Goal: Task Accomplishment & Management: Manage account settings

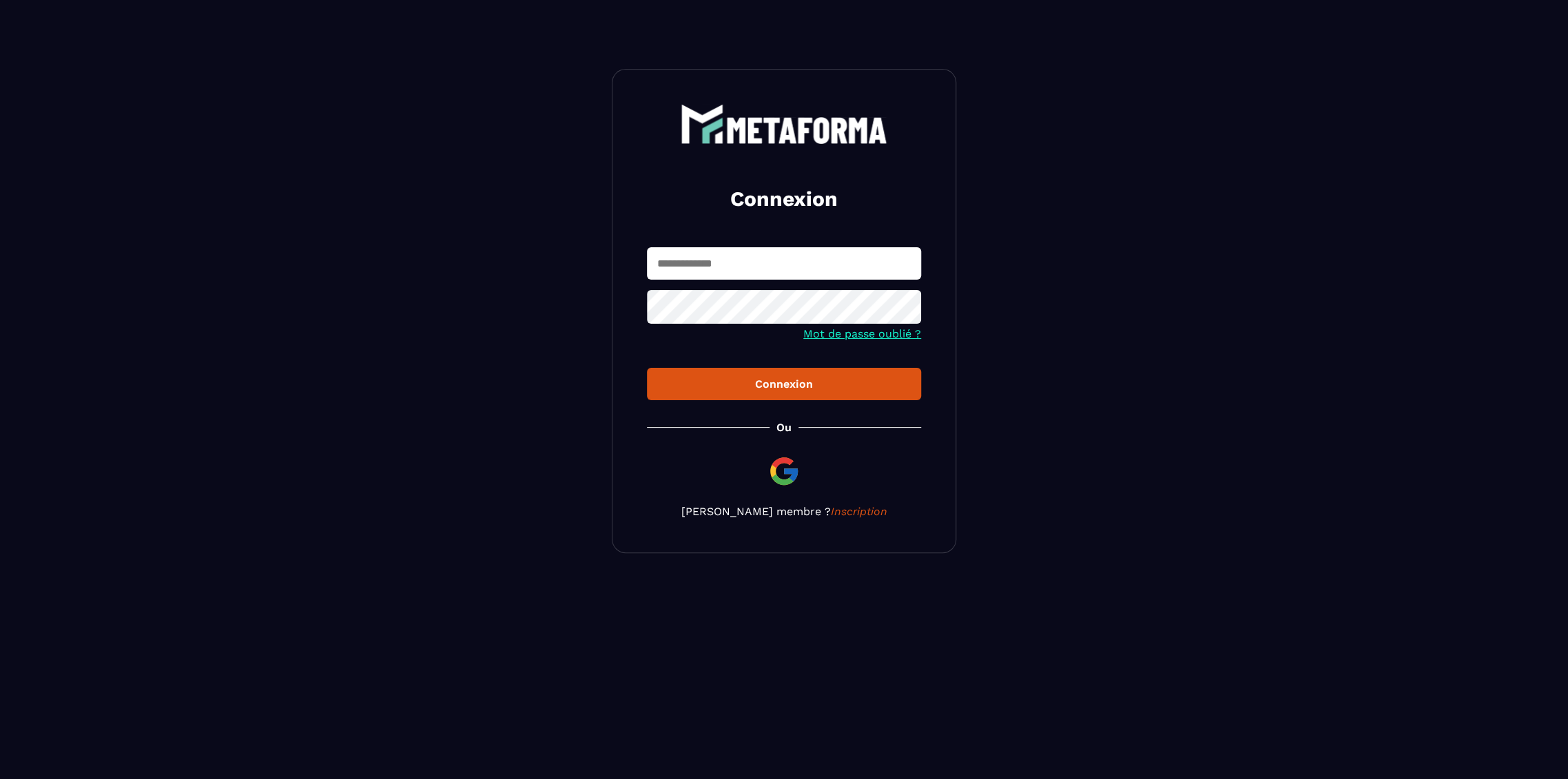
click at [682, 261] on input "text" at bounding box center [784, 263] width 274 height 32
type input "**********"
click at [647, 367] on button "Connexion" at bounding box center [784, 383] width 274 height 32
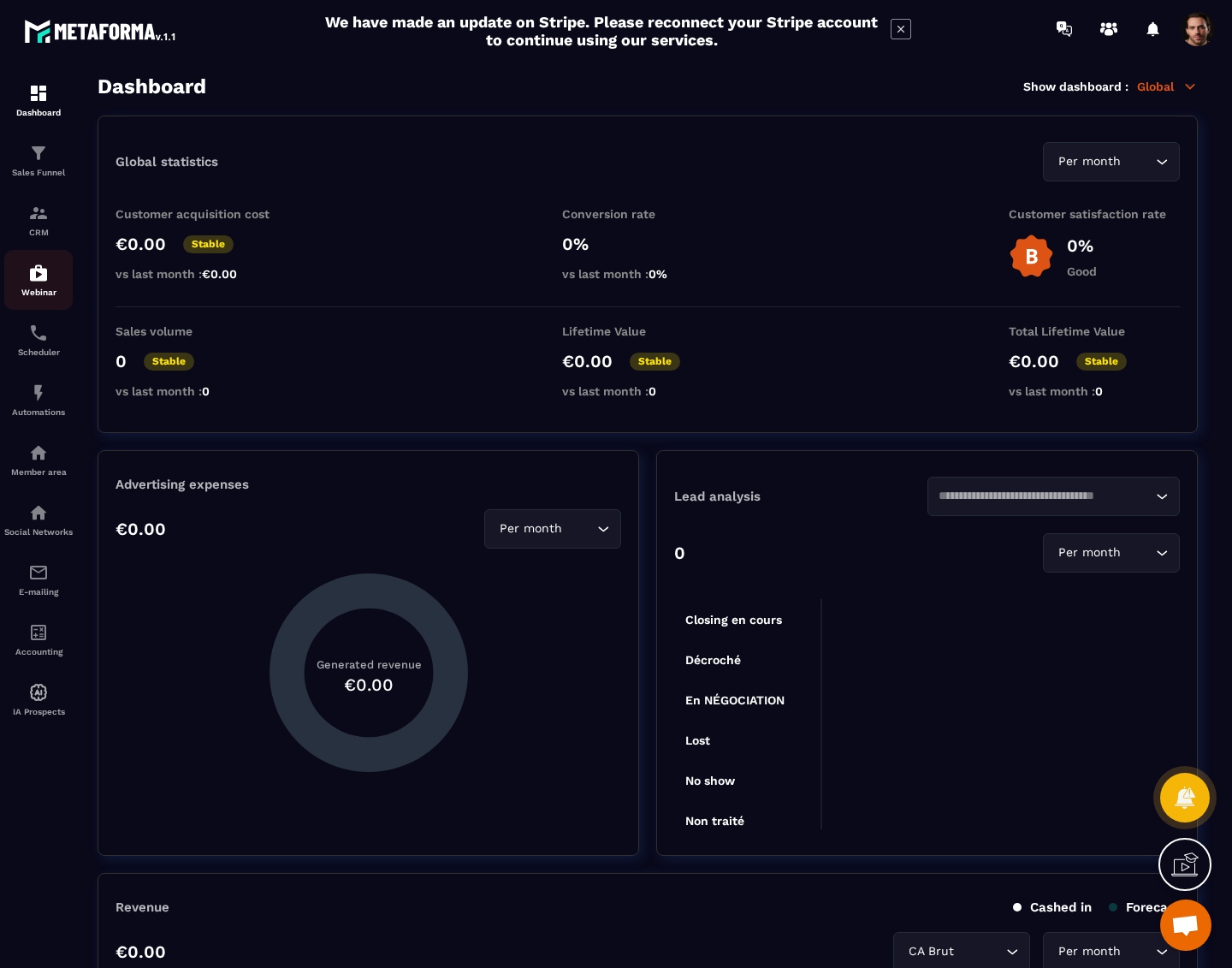
click at [41, 278] on img at bounding box center [38, 273] width 21 height 21
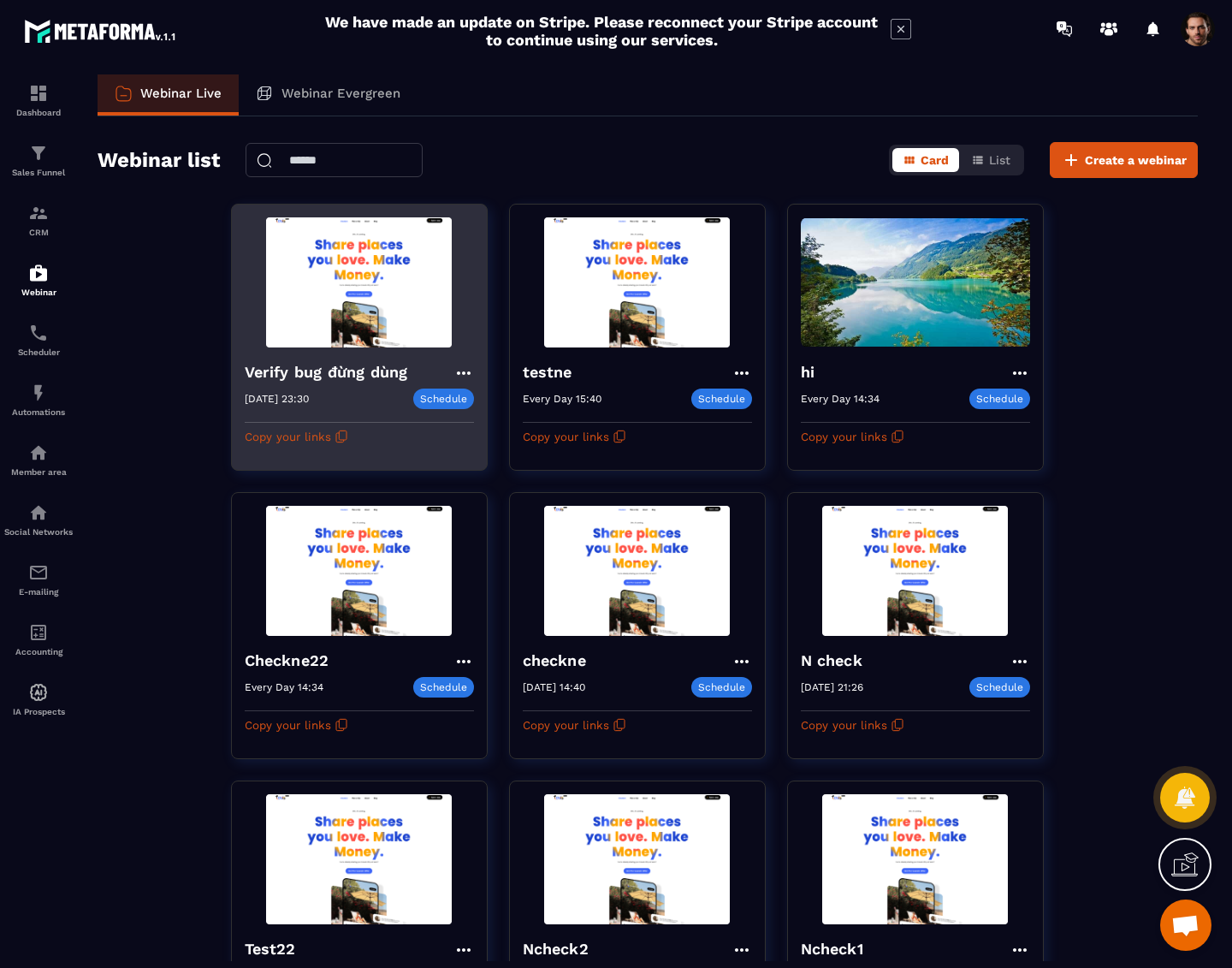
click at [456, 365] on icon at bounding box center [463, 373] width 21 height 21
click at [394, 503] on button "Replay" at bounding box center [416, 501] width 103 height 31
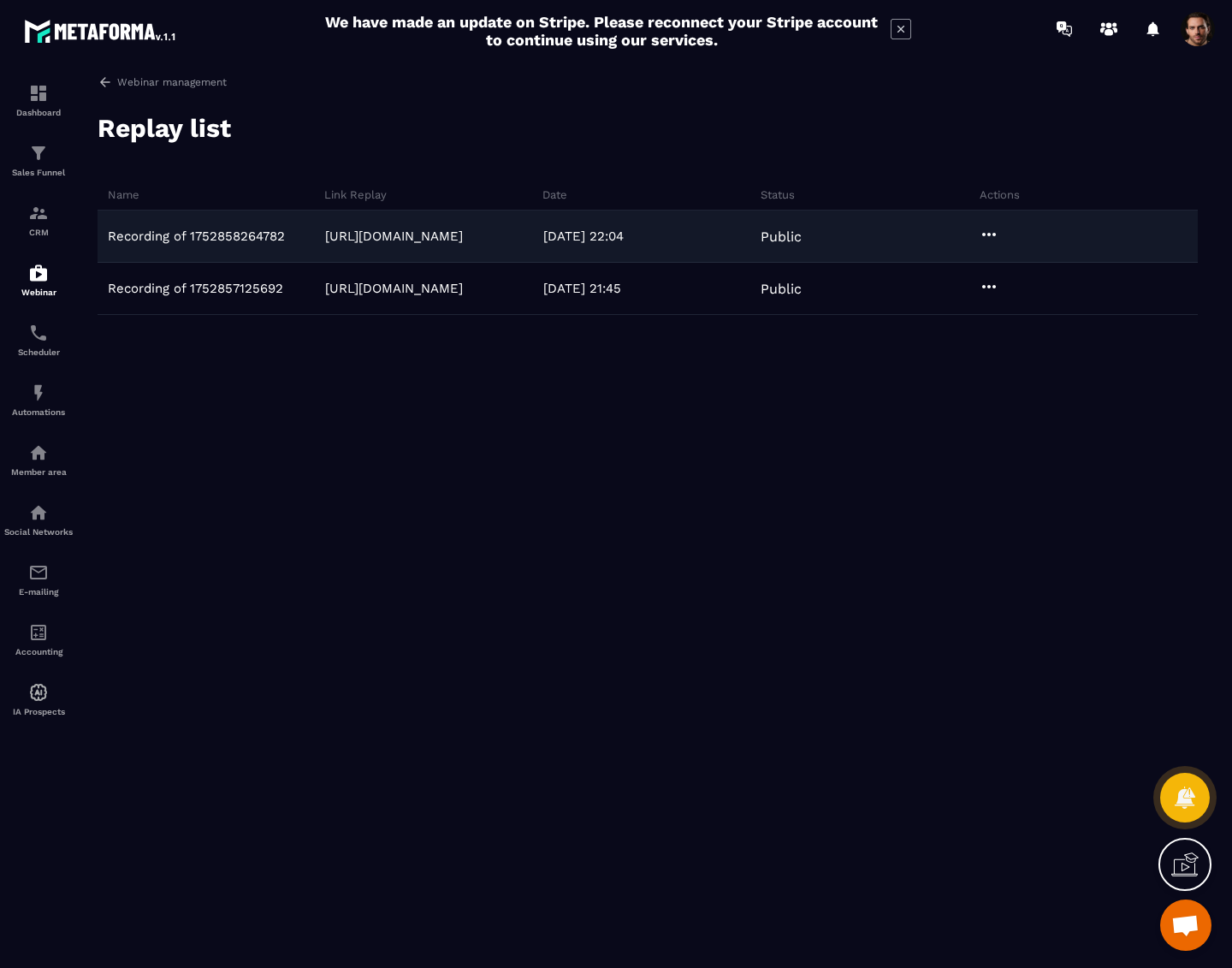
click at [989, 240] on icon at bounding box center [989, 234] width 21 height 21
click at [1031, 267] on button "Download" at bounding box center [1035, 270] width 108 height 31
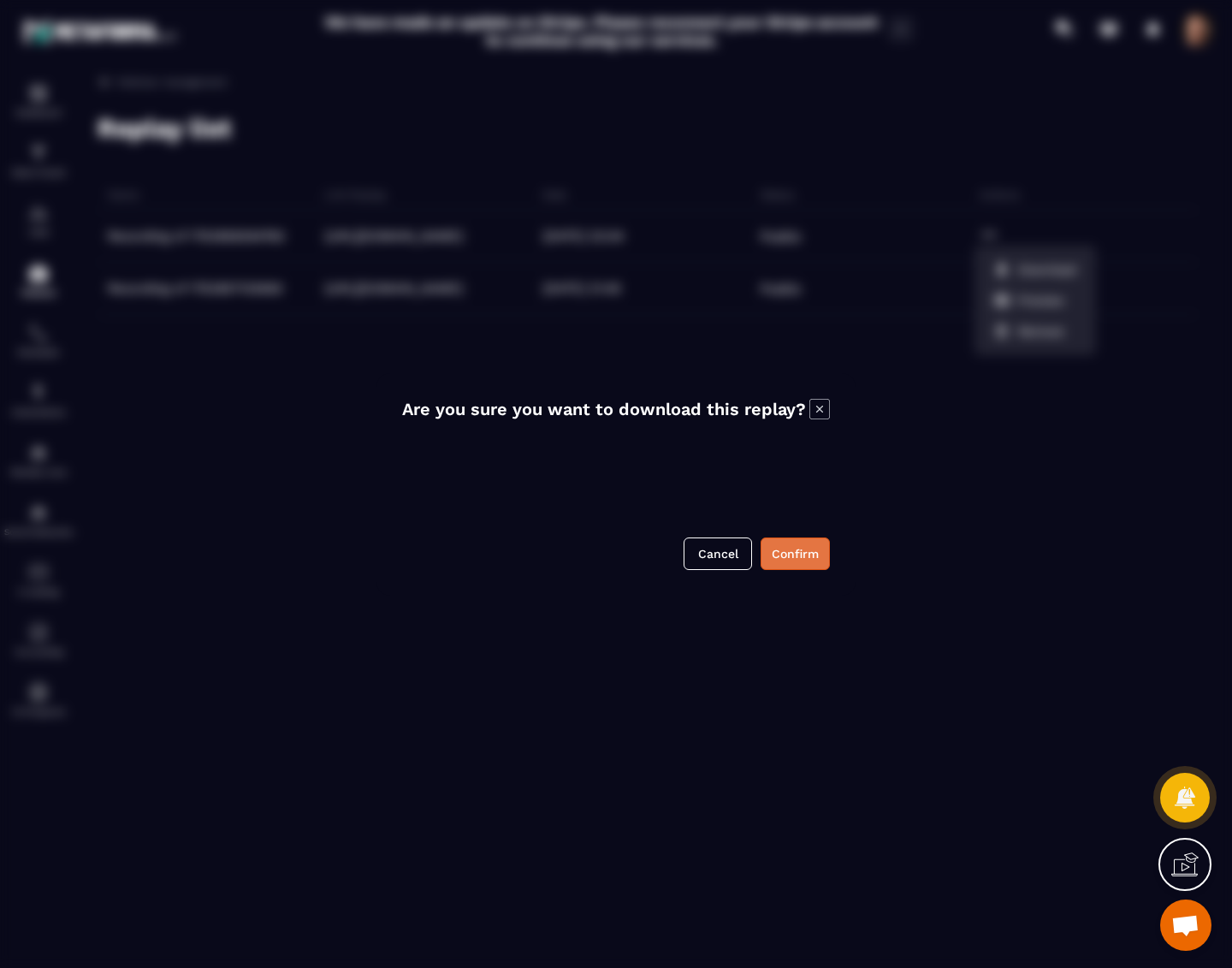
click at [807, 551] on button "Confirm" at bounding box center [795, 553] width 69 height 32
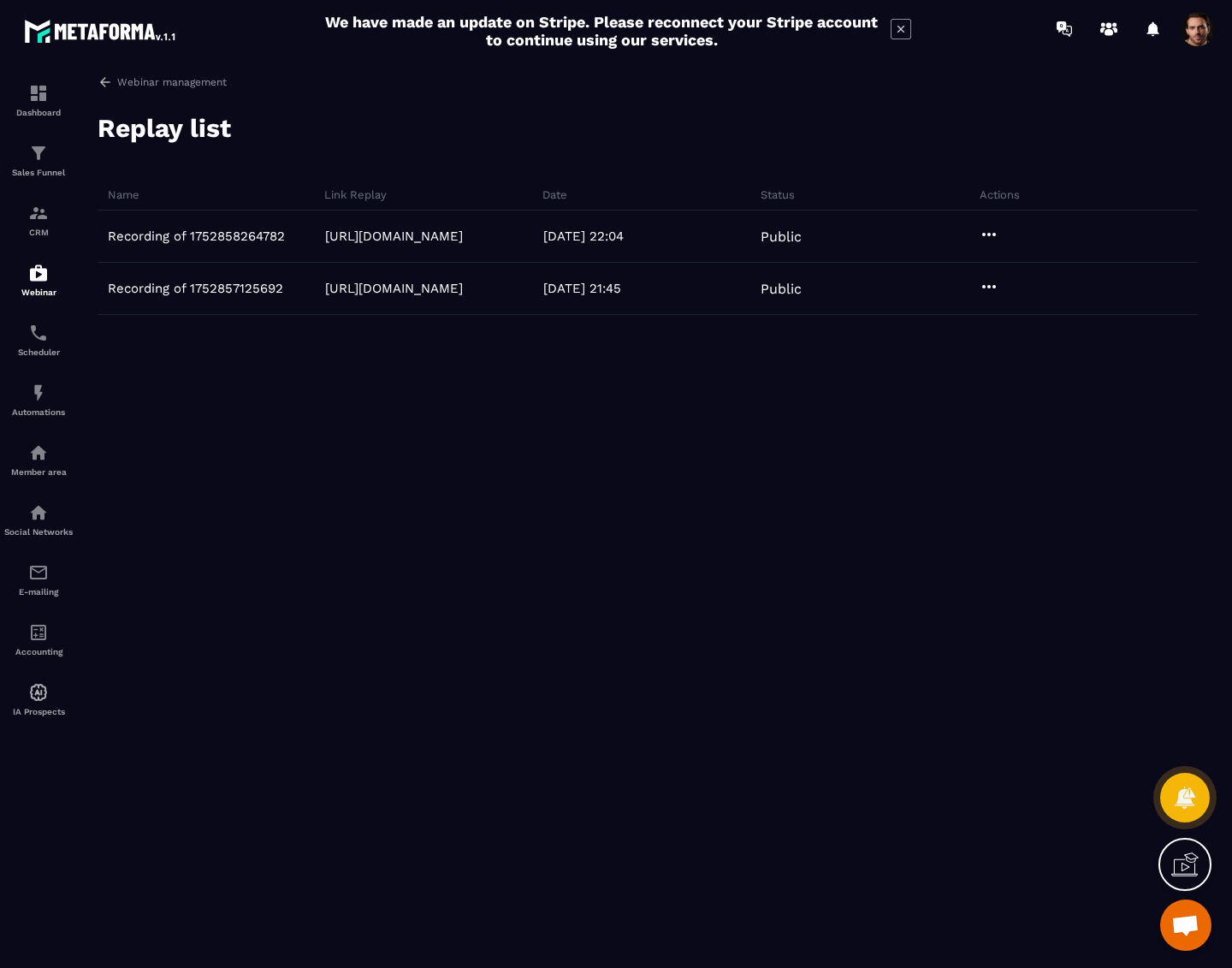
click at [962, 463] on div "Recording of 1752858264782 [URL][DOMAIN_NAME] [DATE] 22:04 Public Recording of …" at bounding box center [647, 338] width 1100 height 257
click at [45, 284] on img at bounding box center [38, 273] width 21 height 21
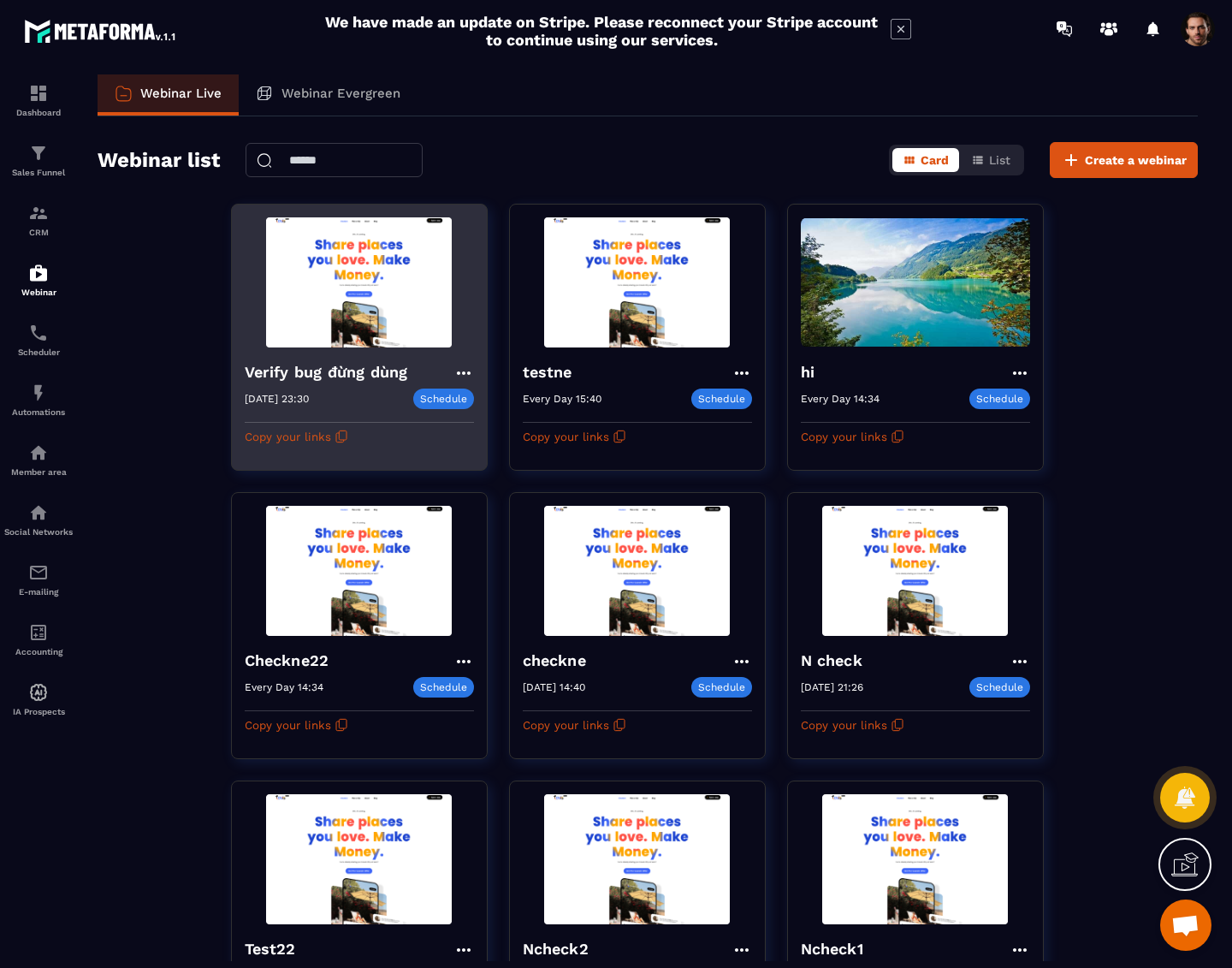
click at [337, 360] on h4 "Verify bug đừng dùng" at bounding box center [330, 372] width 172 height 24
click at [360, 372] on h4 "Verify bug đừng dùng" at bounding box center [330, 372] width 172 height 24
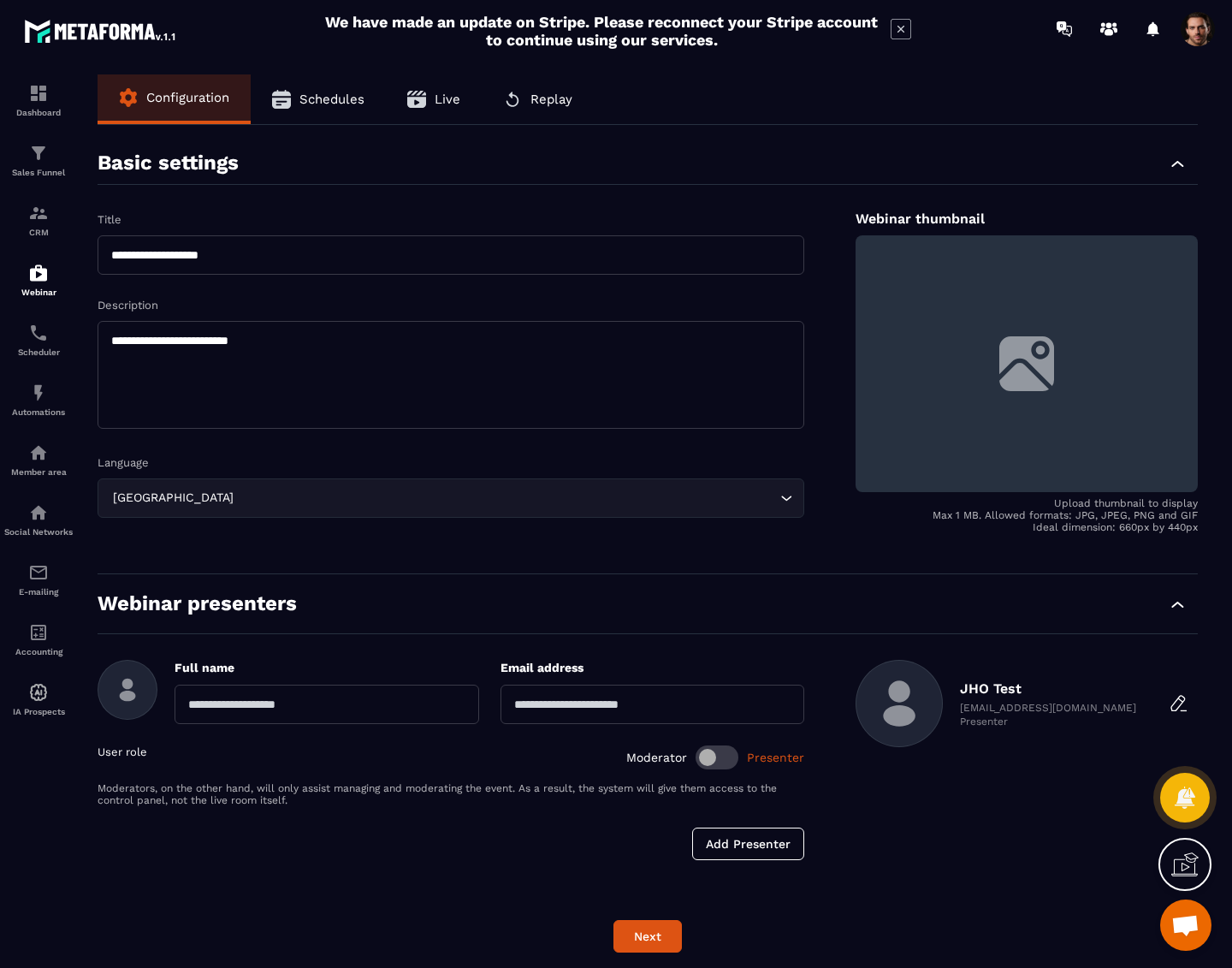
click at [510, 100] on icon "button" at bounding box center [512, 99] width 19 height 19
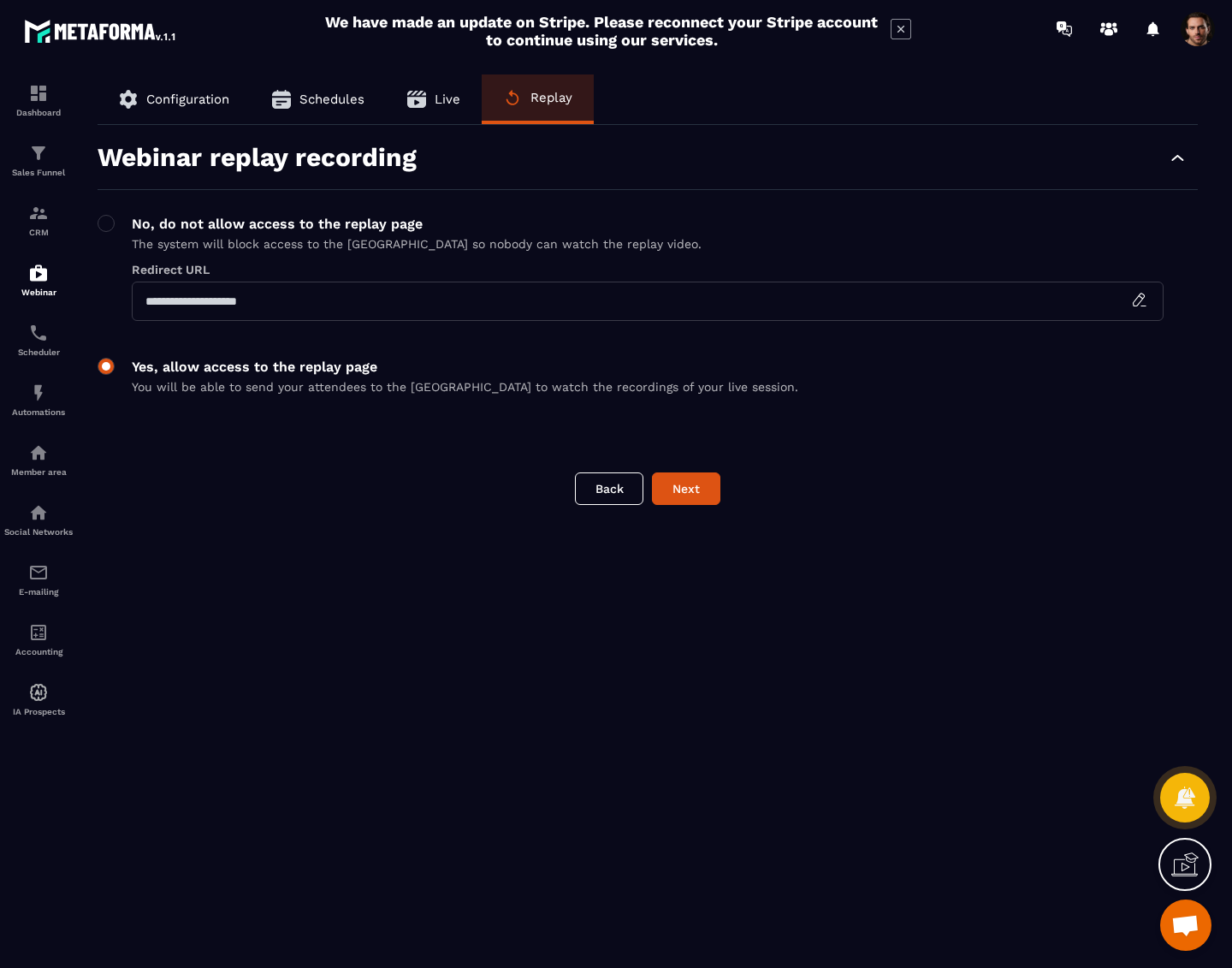
click at [101, 366] on span at bounding box center [107, 367] width 18 height 18
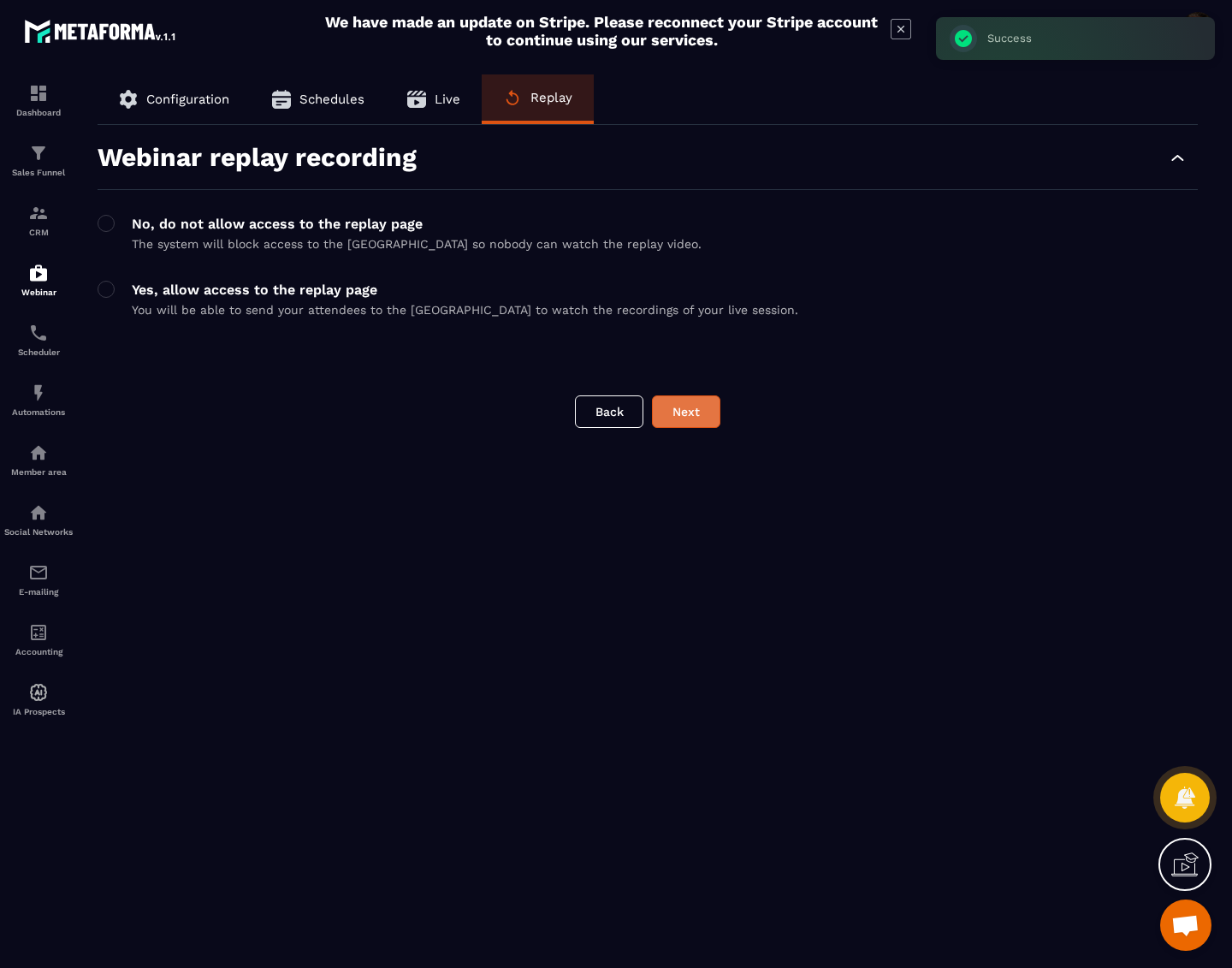
click at [677, 411] on button "Next" at bounding box center [686, 411] width 68 height 32
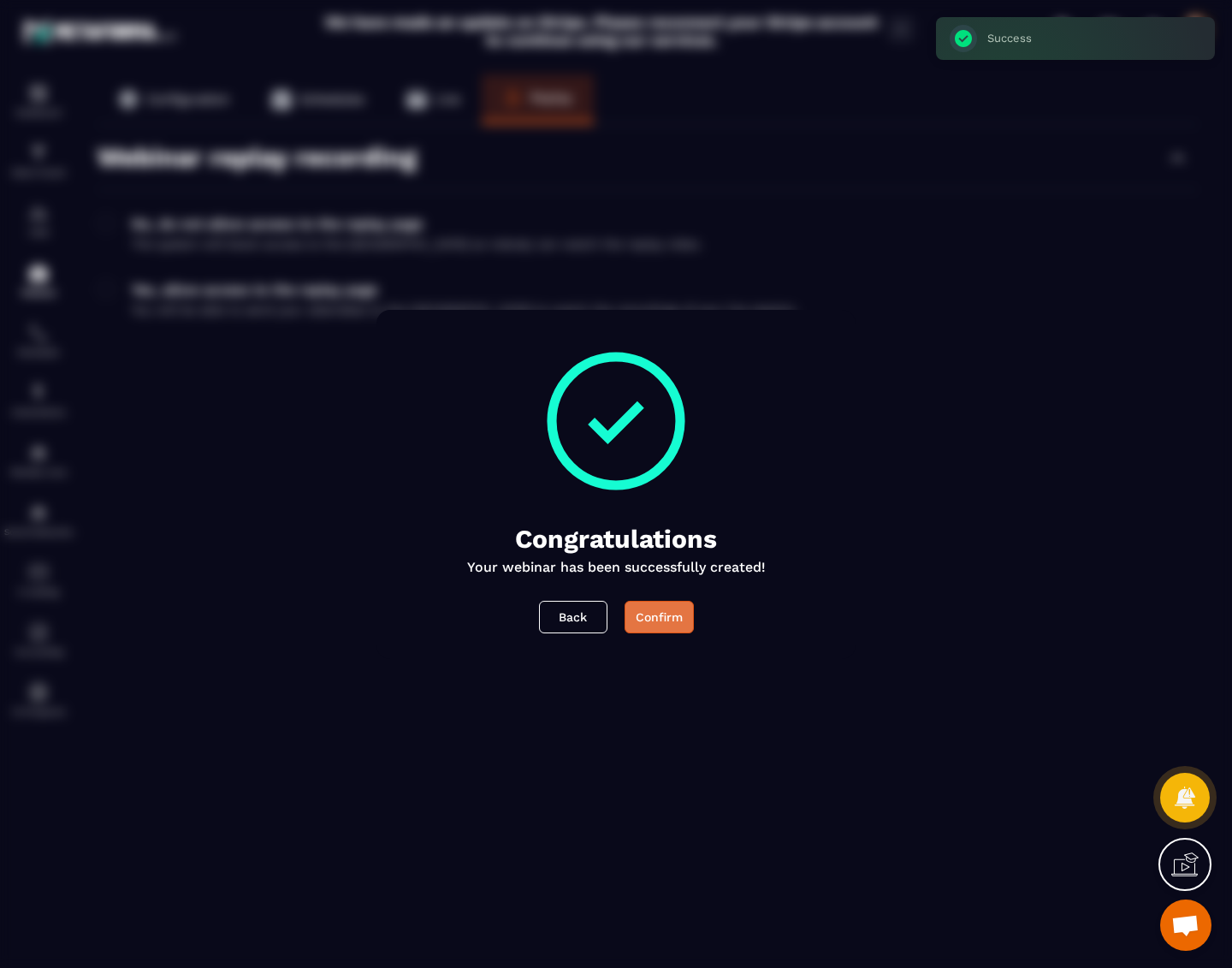
click at [642, 618] on div "Confirm" at bounding box center [659, 617] width 47 height 18
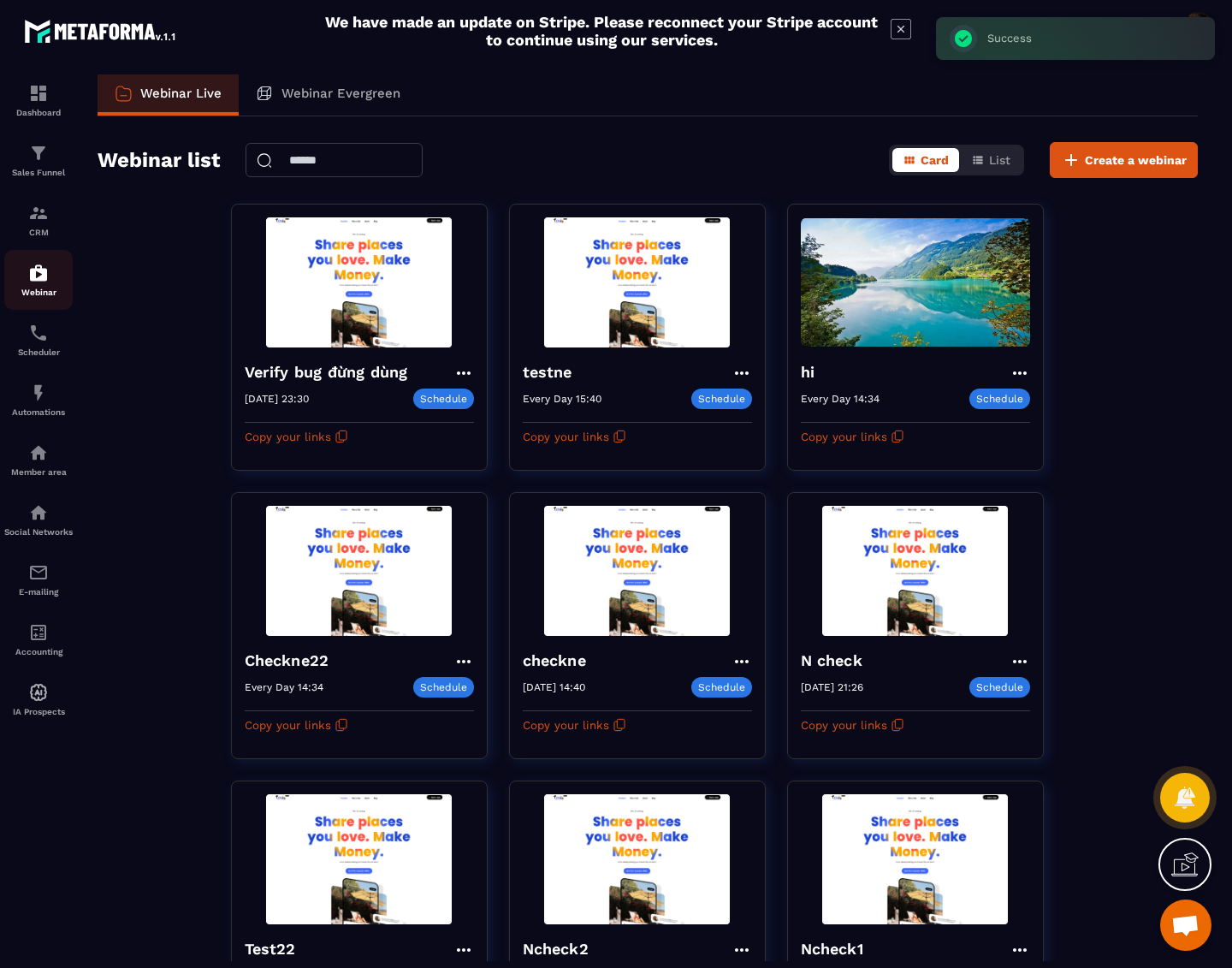
click at [48, 283] on img at bounding box center [38, 273] width 21 height 21
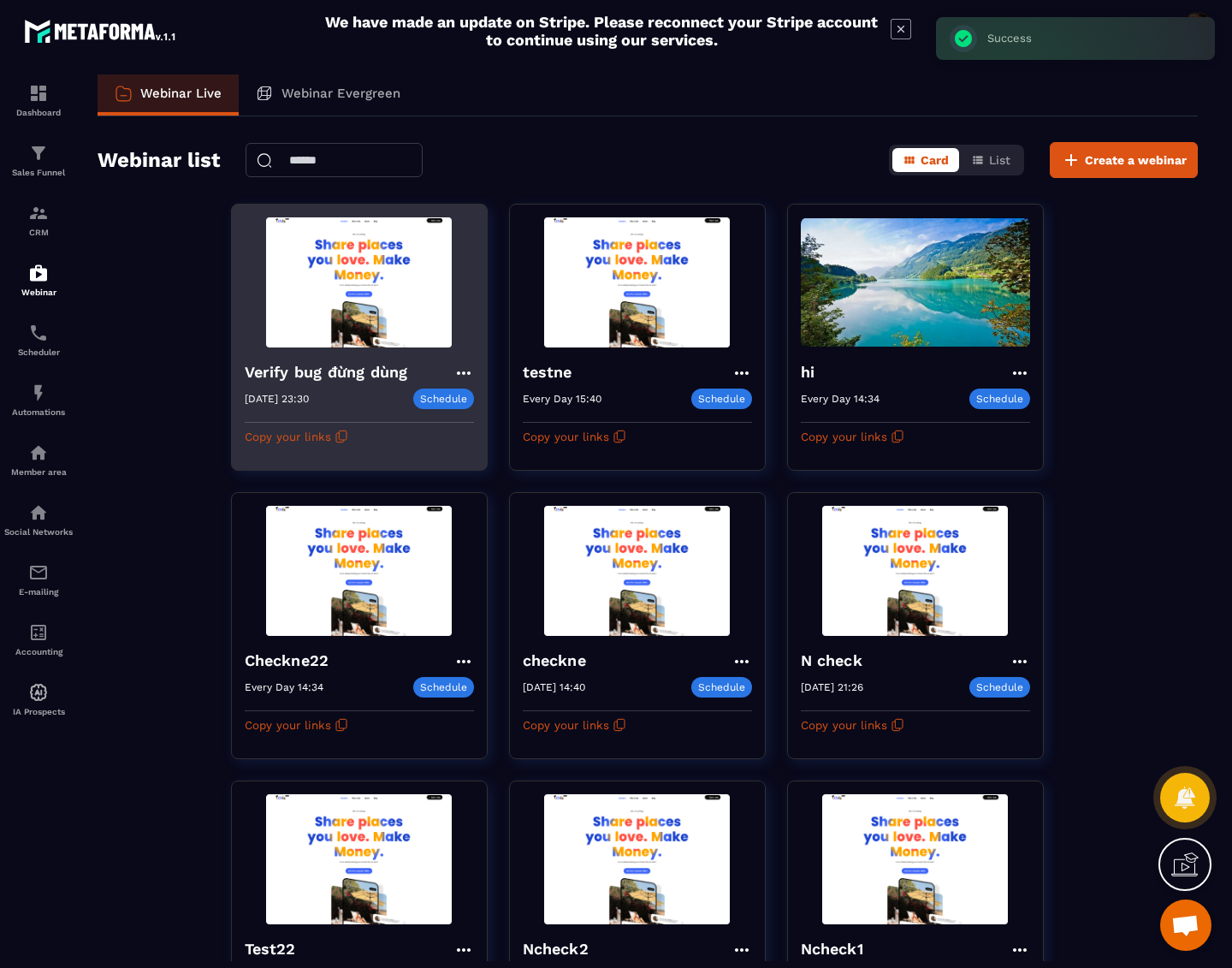
click at [465, 373] on icon at bounding box center [463, 373] width 21 height 21
click at [417, 500] on button "Replay" at bounding box center [416, 501] width 103 height 31
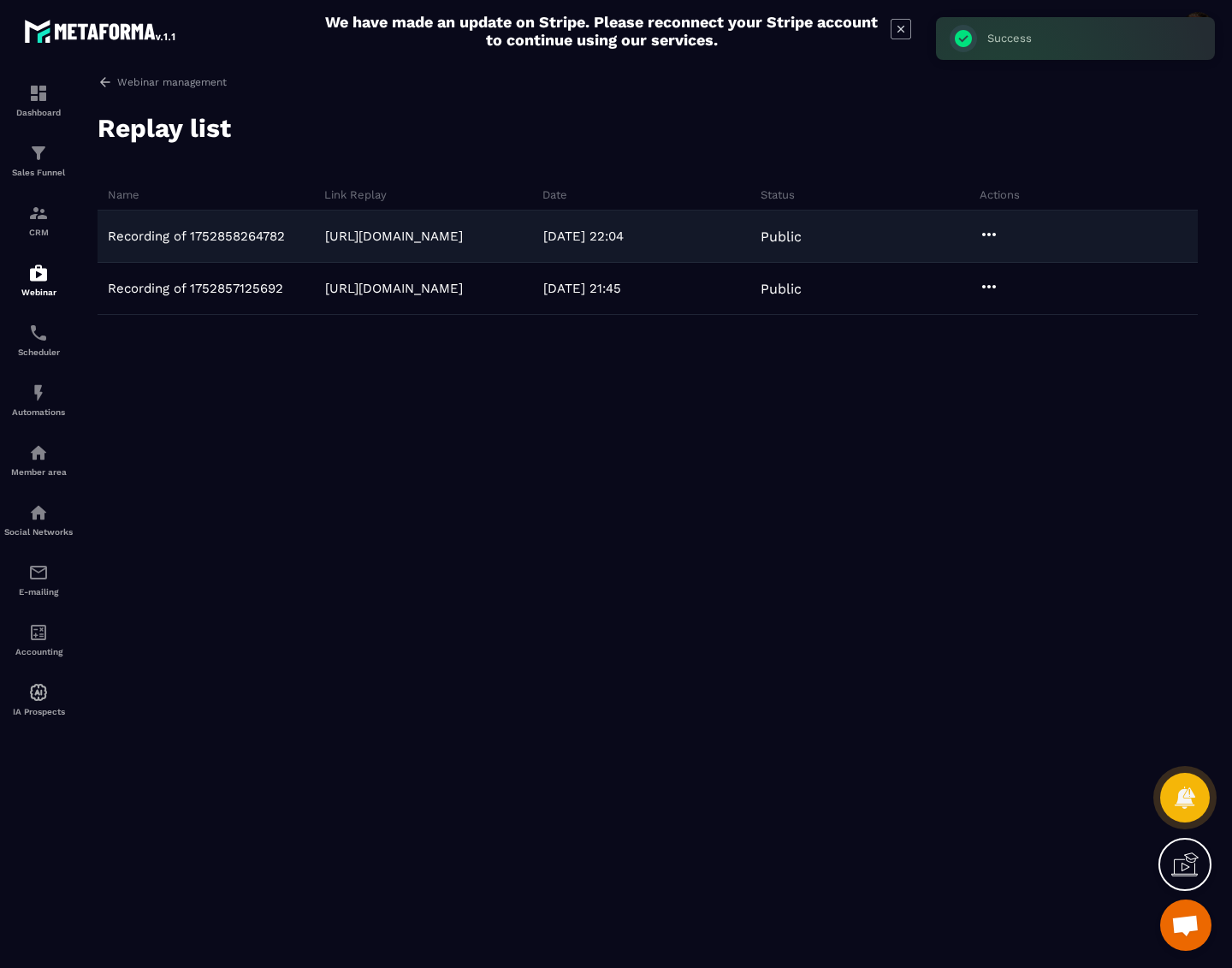
click at [996, 238] on icon at bounding box center [989, 234] width 21 height 21
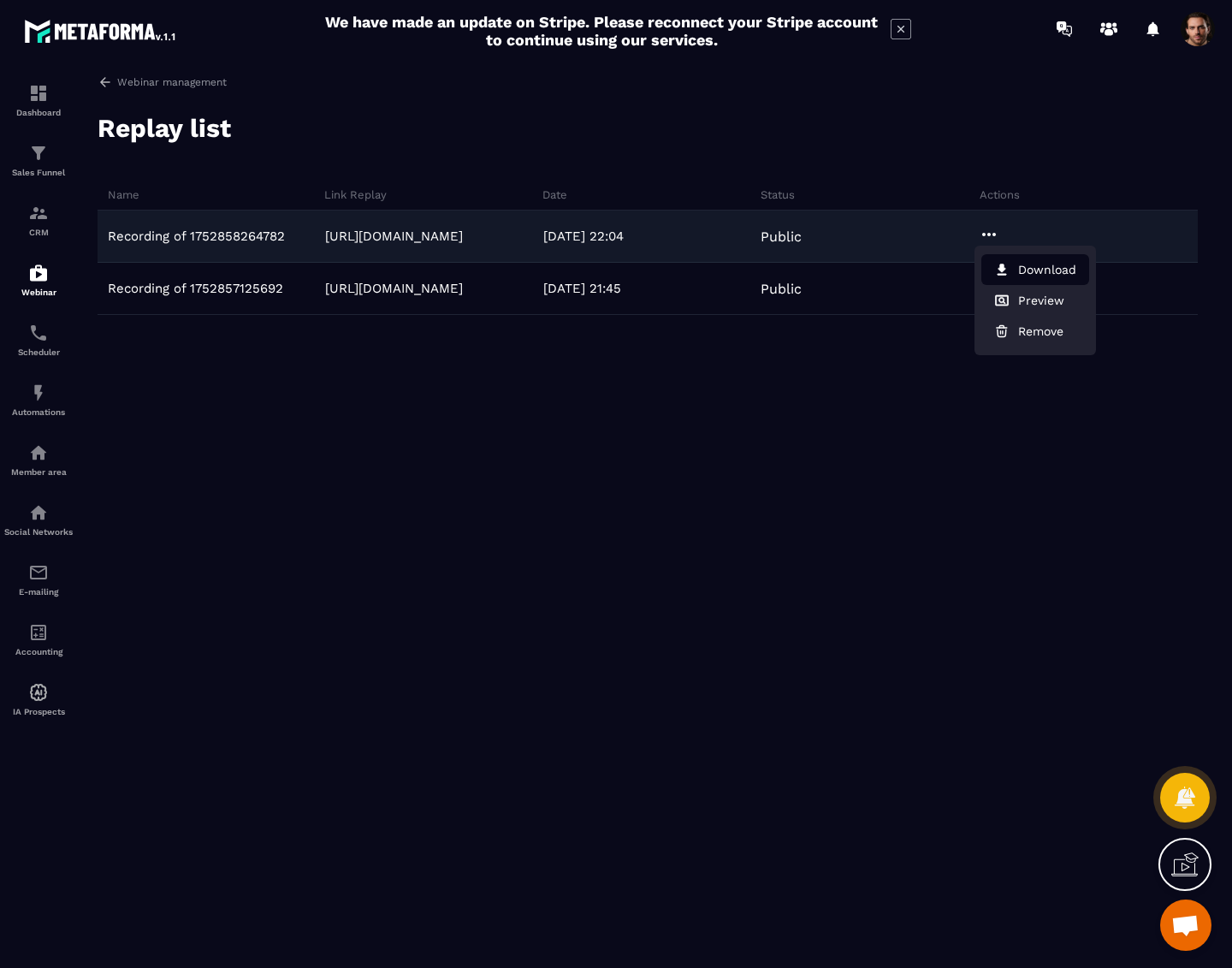
click at [1037, 267] on button "Download" at bounding box center [1035, 270] width 108 height 31
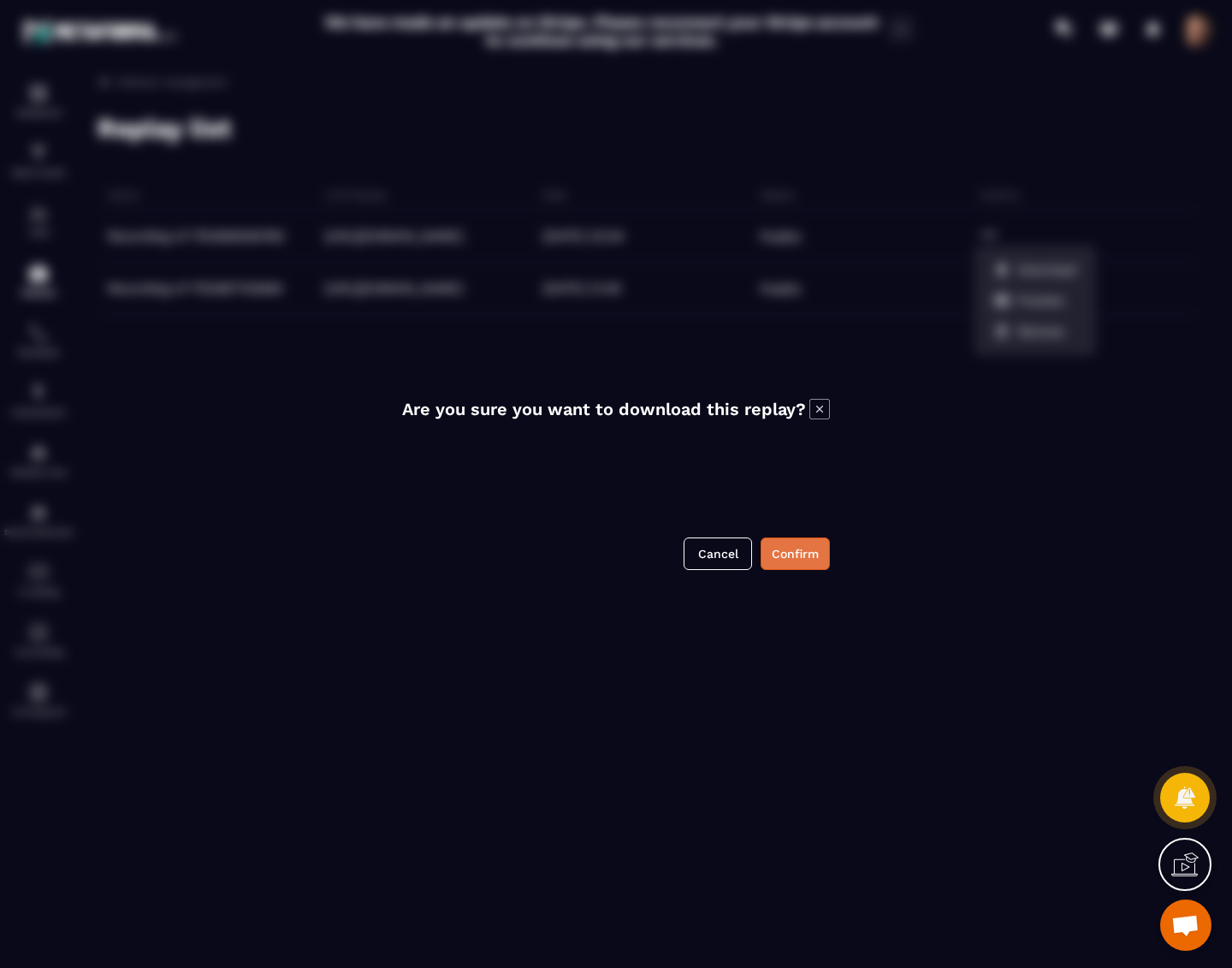
click at [811, 556] on button "Confirm" at bounding box center [795, 553] width 69 height 32
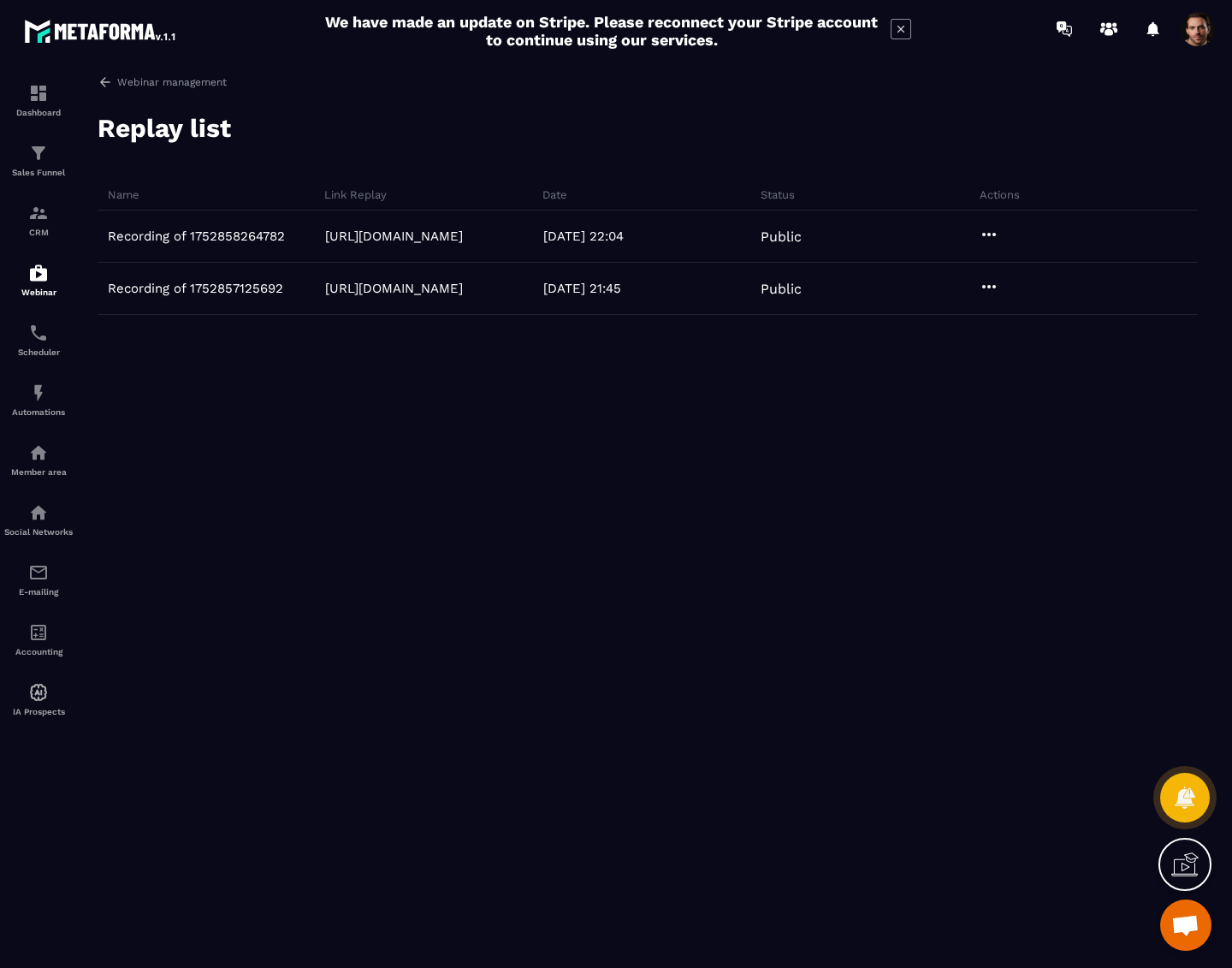
click at [1197, 34] on span at bounding box center [1198, 28] width 34 height 34
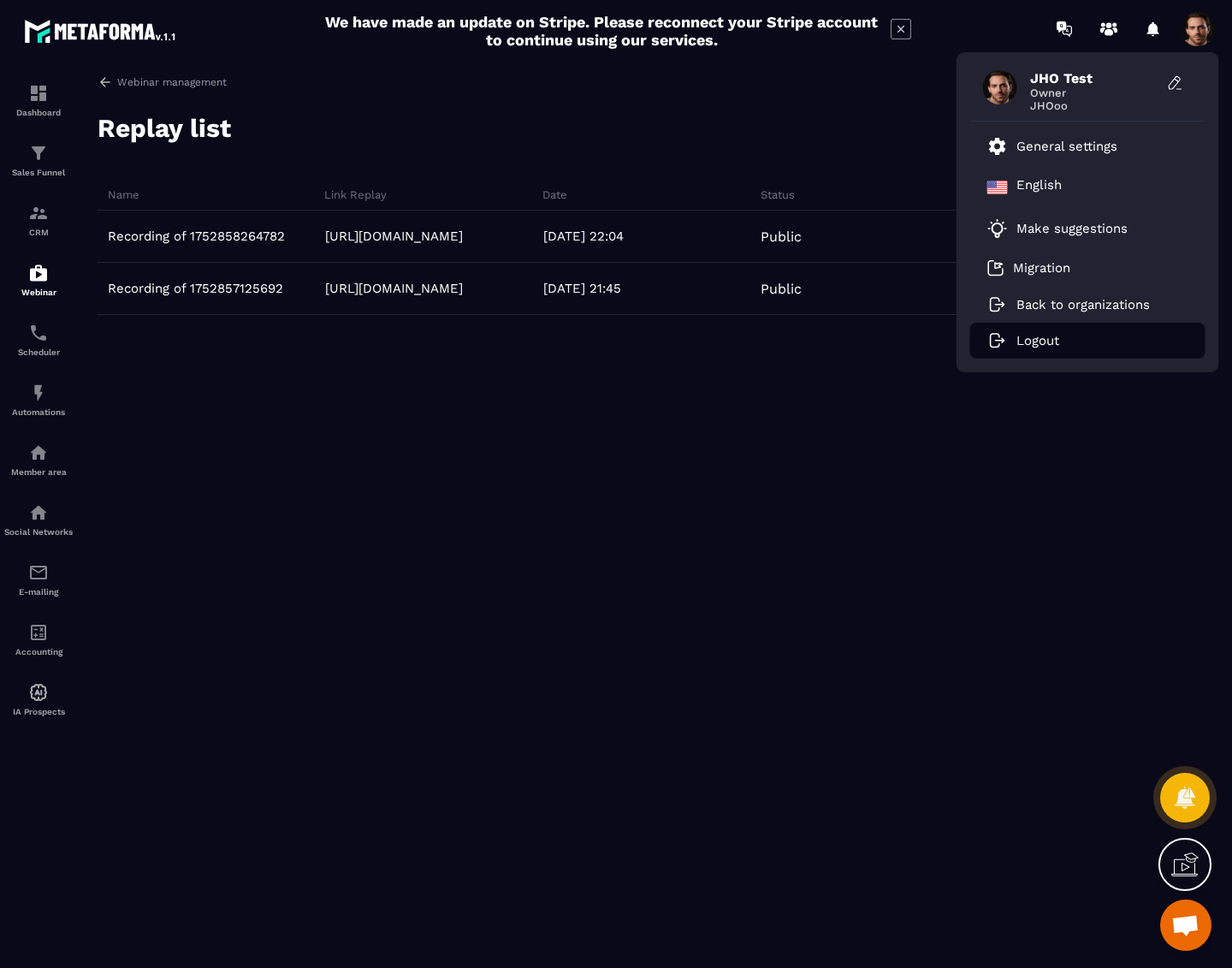
click at [1118, 352] on li "Logout" at bounding box center [1087, 340] width 236 height 36
